Goal: Navigation & Orientation: Find specific page/section

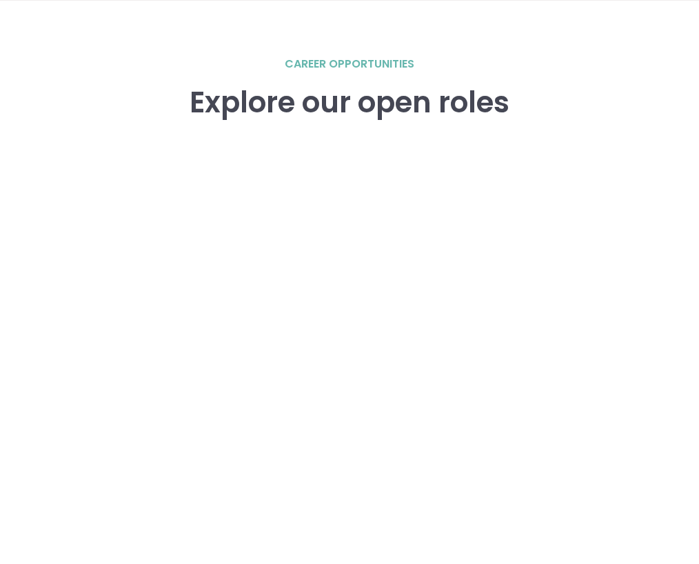
scroll to position [1819, 0]
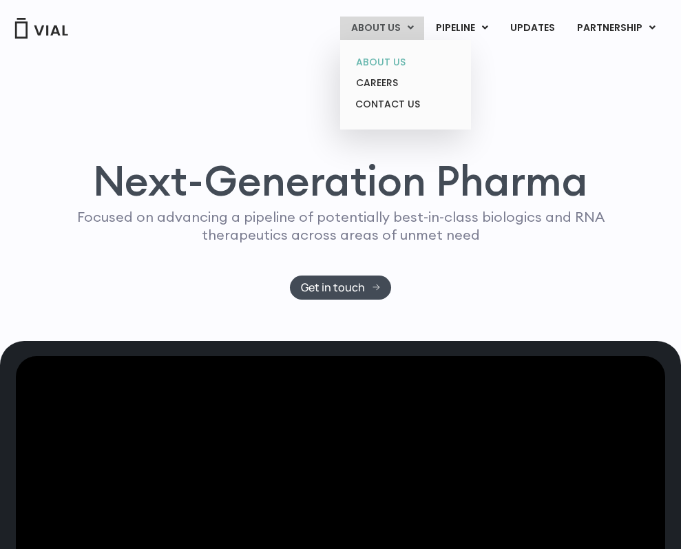
click at [404, 59] on link "ABOUT US" at bounding box center [405, 62] width 121 height 21
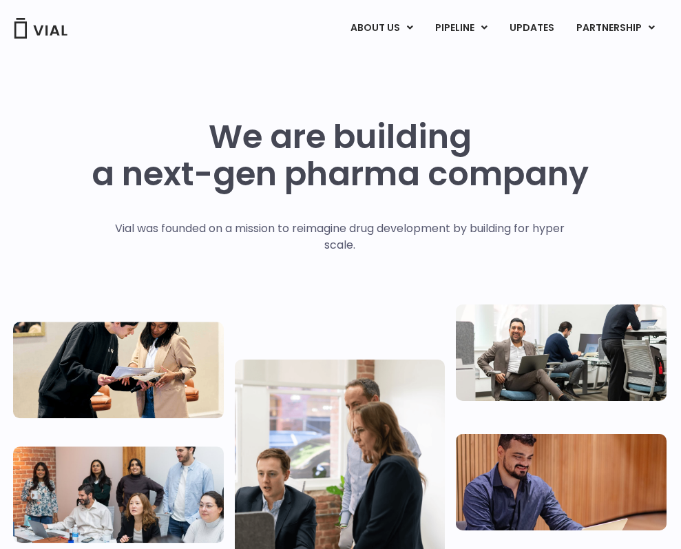
scroll to position [0, 1]
click at [527, 28] on link "UPDATES" at bounding box center [533, 28] width 66 height 23
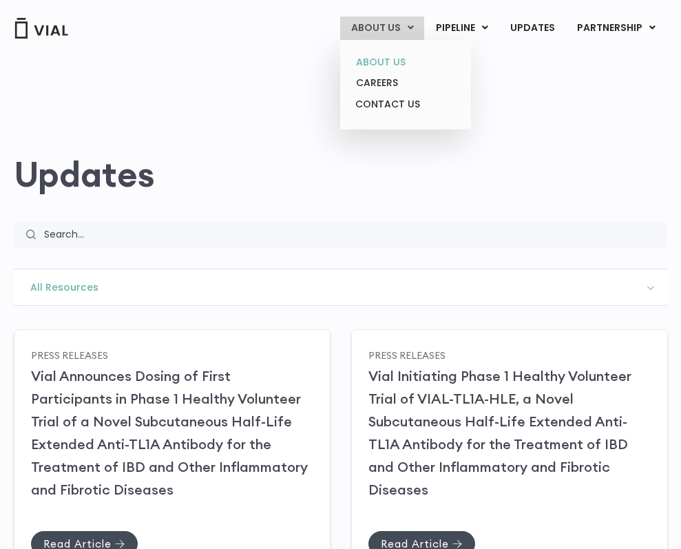
click at [394, 59] on link "ABOUT US" at bounding box center [405, 62] width 121 height 21
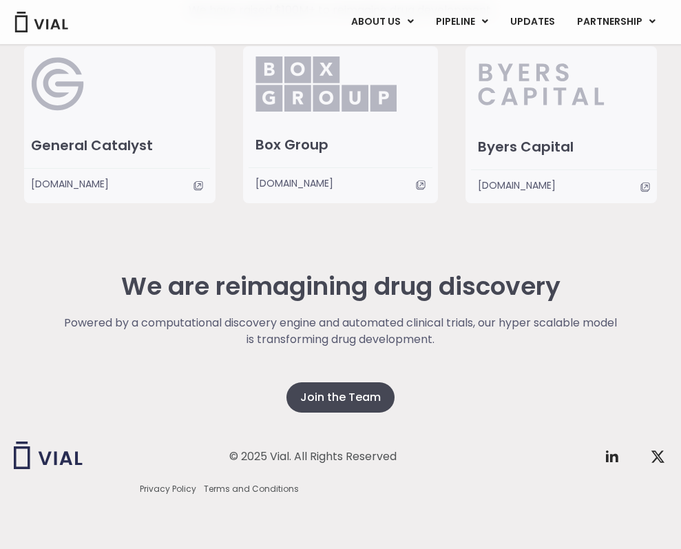
scroll to position [2581, 0]
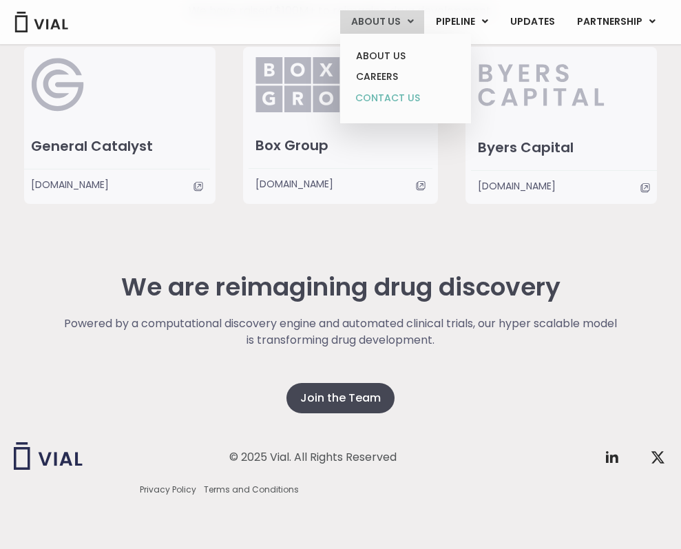
click at [395, 92] on link "CONTACT US" at bounding box center [405, 99] width 121 height 22
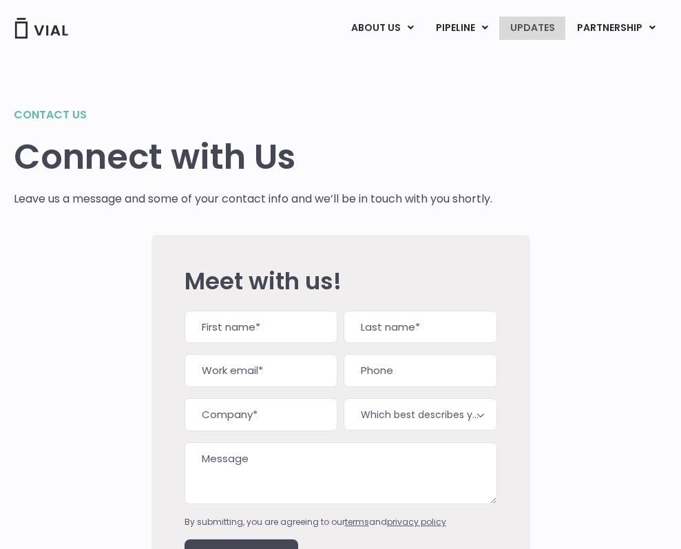
click at [542, 34] on link "UPDATES" at bounding box center [533, 28] width 66 height 23
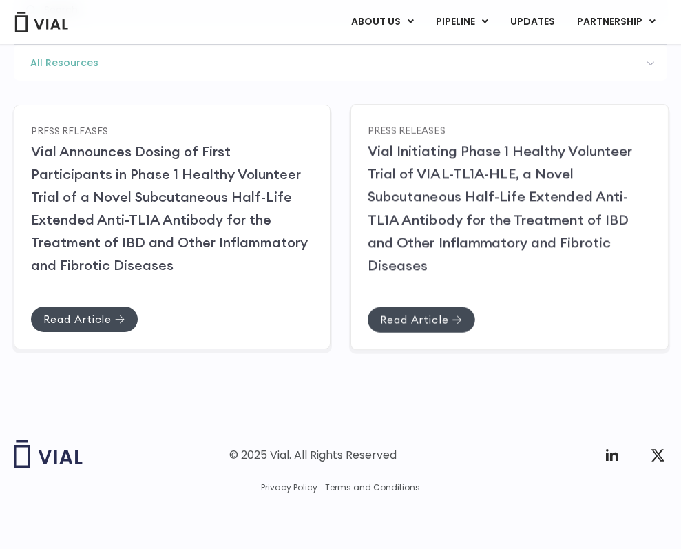
scroll to position [224, 0]
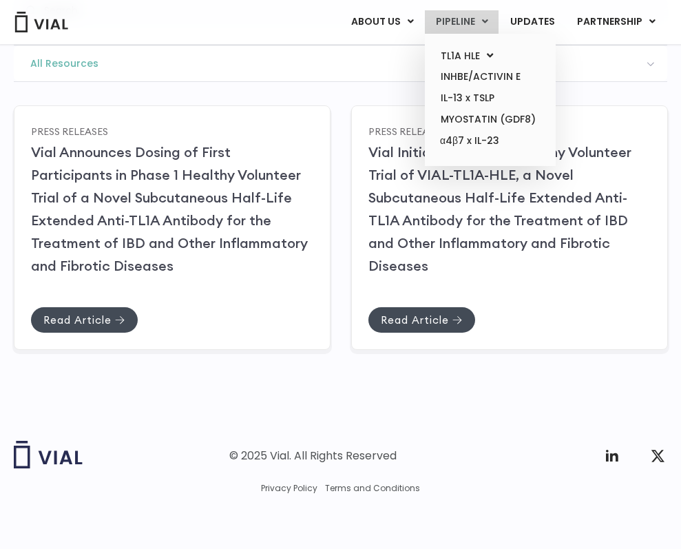
click at [462, 25] on link "PIPELINE" at bounding box center [462, 21] width 74 height 23
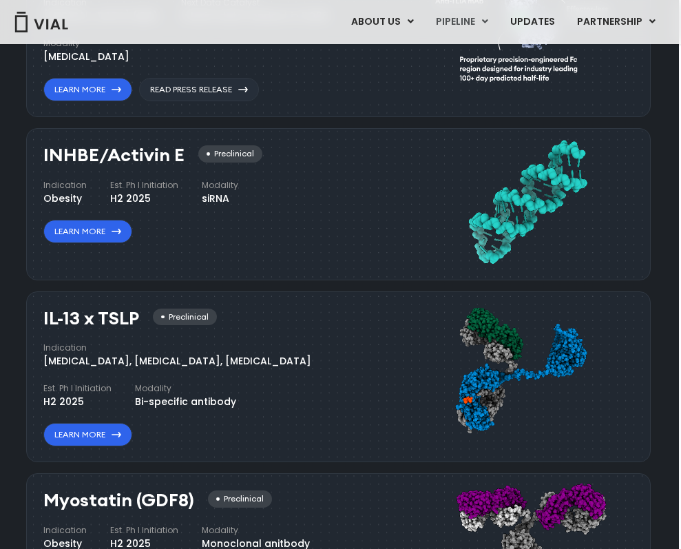
scroll to position [914, 2]
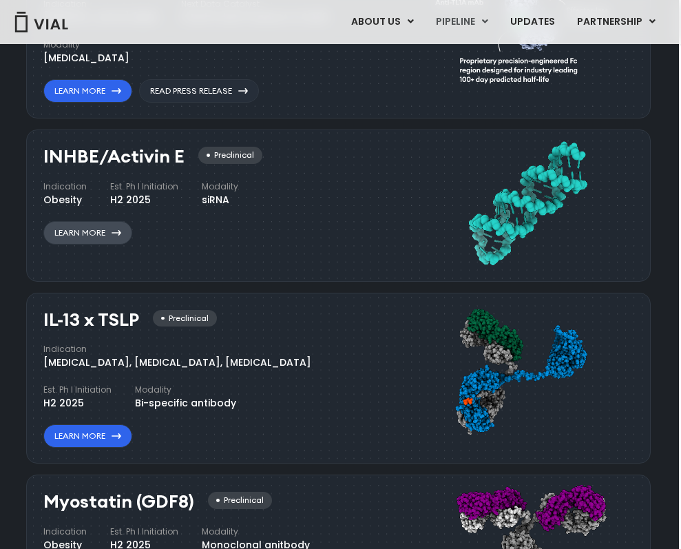
click at [92, 234] on link "Learn More" at bounding box center [87, 232] width 89 height 23
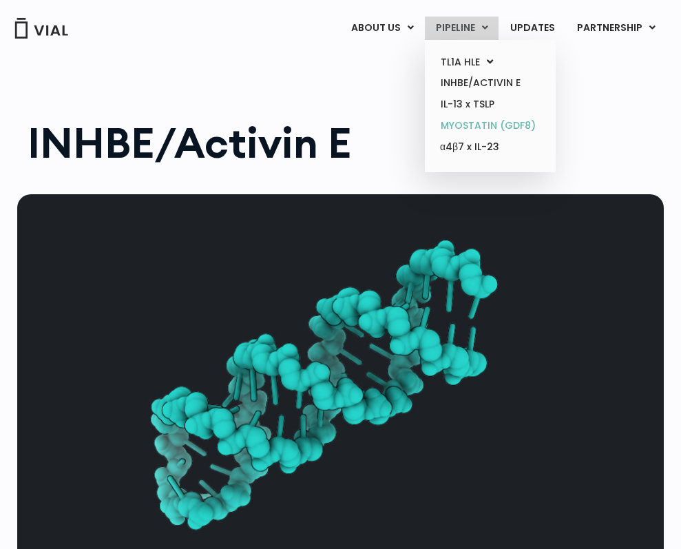
click at [484, 125] on link "MYOSTATIN (GDF8)" at bounding box center [490, 125] width 121 height 21
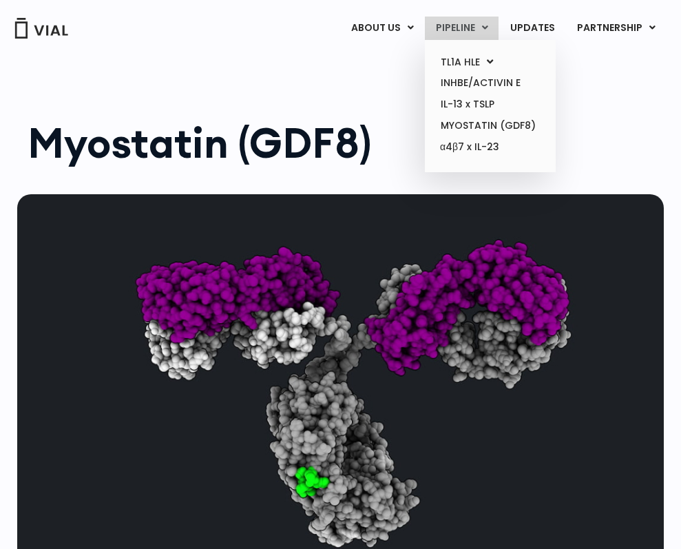
click at [480, 31] on link "PIPELINE" at bounding box center [462, 28] width 74 height 23
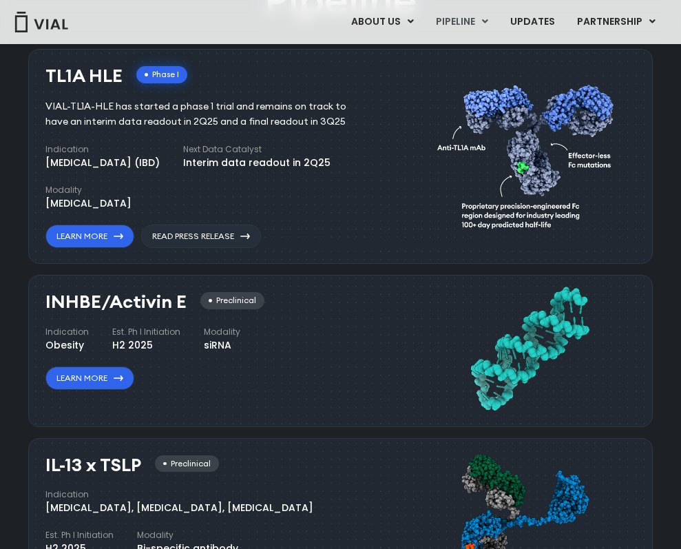
scroll to position [771, 0]
